Goal: Transaction & Acquisition: Purchase product/service

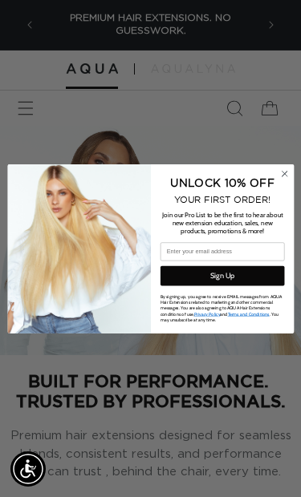
click at [279, 178] on icon "Close dialog" at bounding box center [283, 173] width 13 height 13
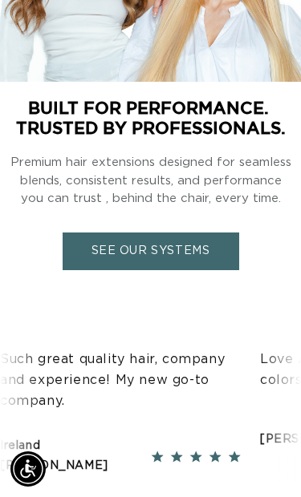
scroll to position [269, 0]
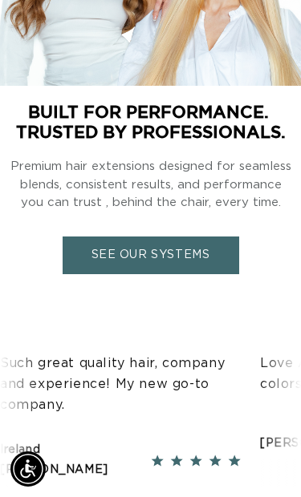
click at [213, 257] on link "SEE OUR SYSTEMS" at bounding box center [151, 255] width 176 height 38
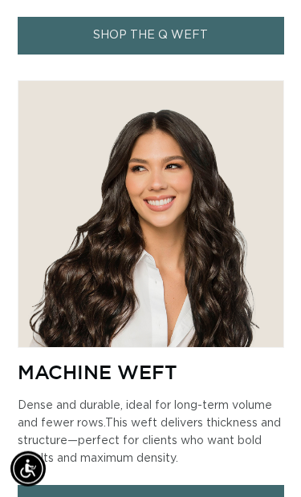
scroll to position [1580, 0]
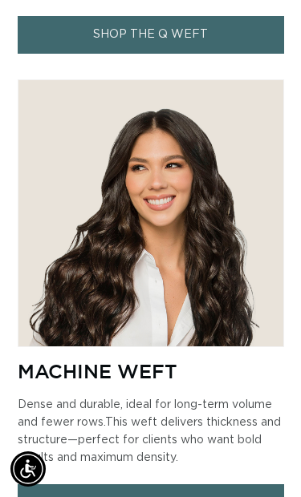
click at [206, 484] on link "SHOP MACHINE WEFT" at bounding box center [151, 503] width 266 height 38
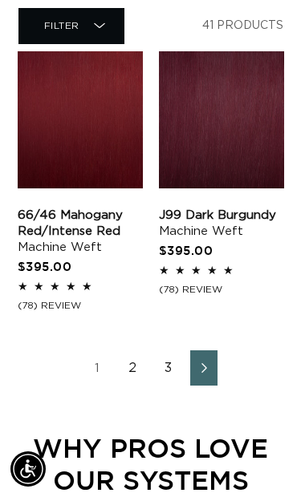
scroll to position [0, 212]
click at [132, 358] on link "2" at bounding box center [132, 367] width 27 height 35
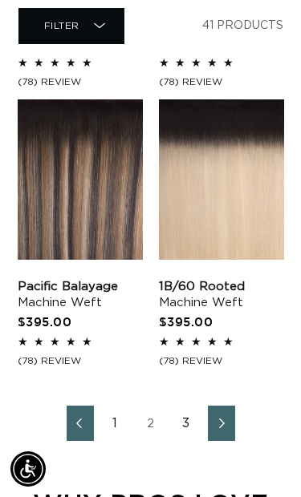
scroll to position [0, 212]
click at [79, 279] on link "Pacific Balayage Machine Weft" at bounding box center [80, 295] width 125 height 32
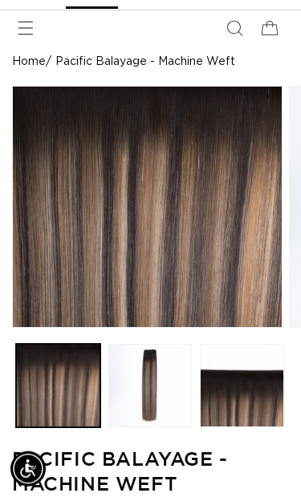
scroll to position [81, 0]
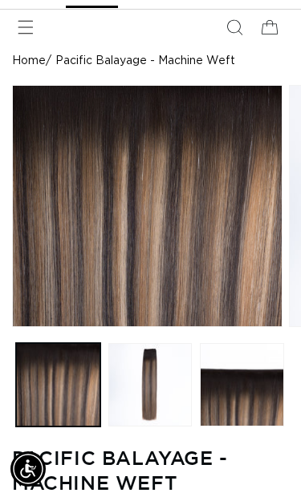
click at [157, 391] on button "Load image 2 in gallery view" at bounding box center [150, 385] width 84 height 84
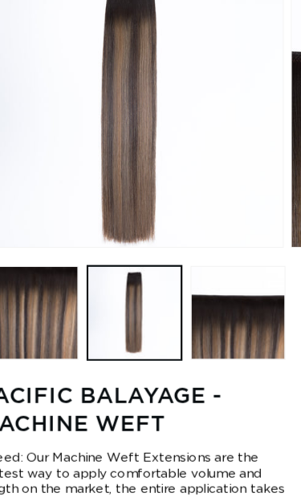
scroll to position [0, 0]
click at [225, 311] on button "Load image 3 in gallery view" at bounding box center [242, 279] width 84 height 84
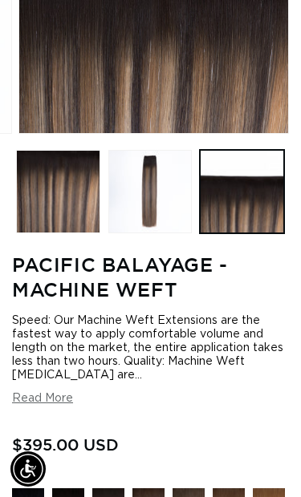
click at [56, 406] on button "Read More" at bounding box center [42, 399] width 61 height 14
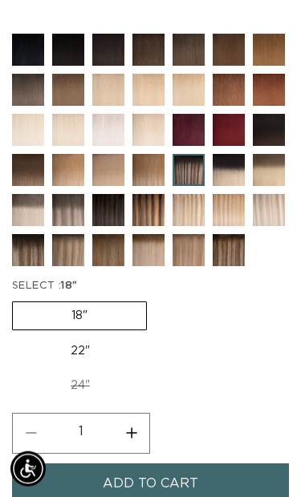
scroll to position [1098, 0]
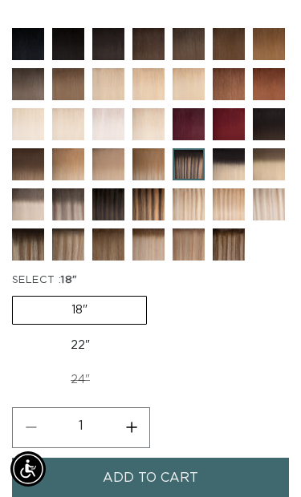
click at [77, 359] on label "22" Variant sold out or unavailable" at bounding box center [80, 345] width 136 height 27
click at [155, 293] on input "22" Variant sold out or unavailable" at bounding box center [155, 293] width 1 height 1
radio input "true"
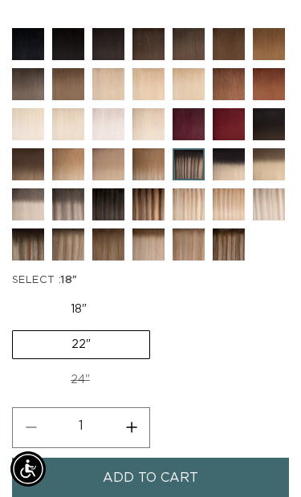
scroll to position [0, 259]
click at [136, 448] on button "Increase quantity for Pacific Balayage - Machine Weft" at bounding box center [131, 427] width 36 height 41
click at [34, 448] on button "Decrease quantity for Pacific Balayage - Machine Weft" at bounding box center [31, 427] width 36 height 41
type input "1"
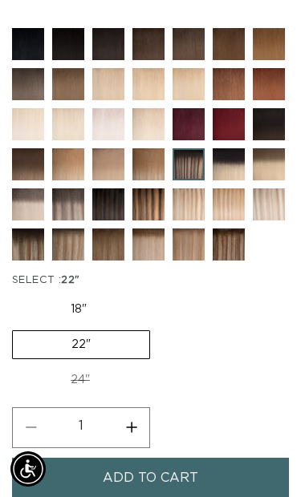
click at [150, 489] on span "Add to cart" at bounding box center [150, 478] width 95 height 41
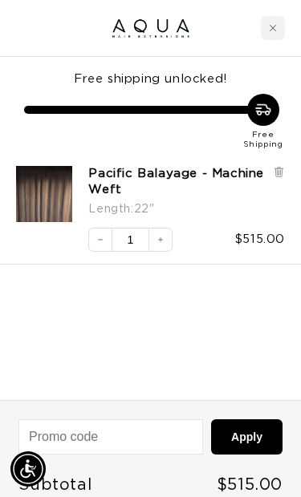
scroll to position [0, 259]
click at [264, 23] on div "Close cart" at bounding box center [273, 28] width 24 height 24
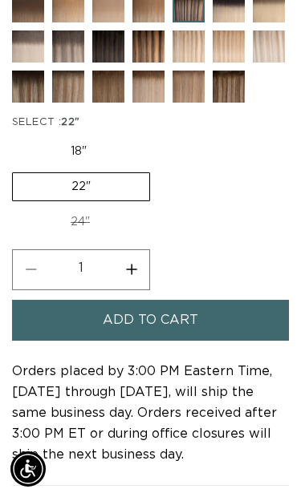
scroll to position [0, 0]
